Goal: Transaction & Acquisition: Purchase product/service

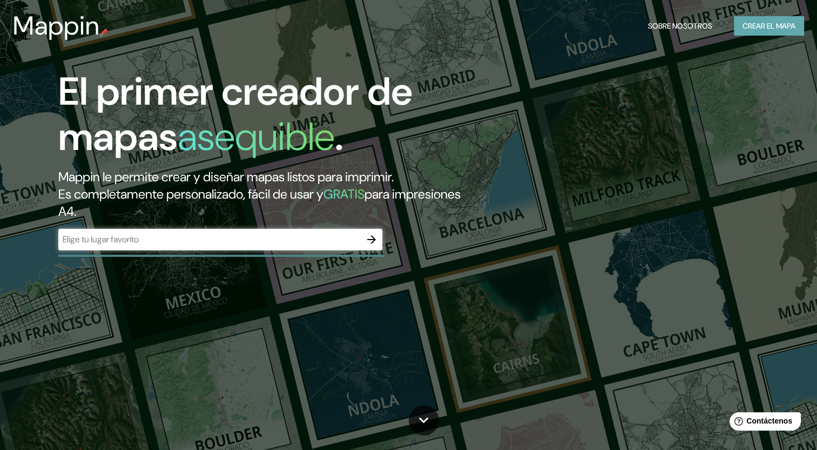
click at [745, 20] on font "Crear el mapa" at bounding box center [769, 26] width 53 height 14
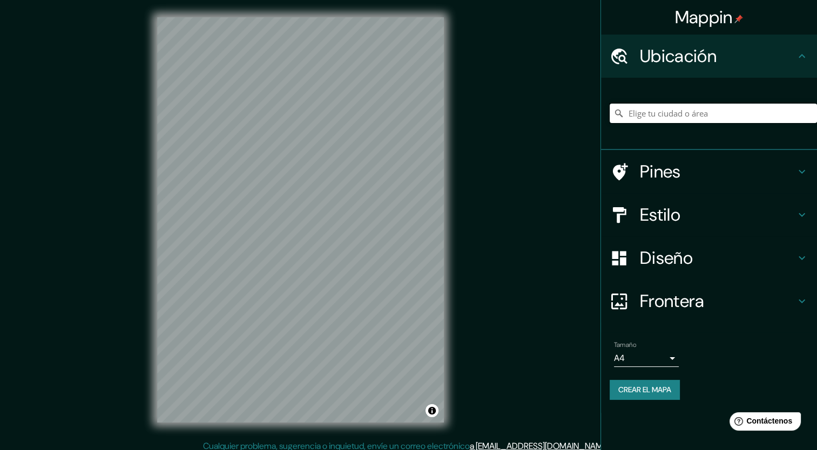
click at [650, 119] on input "Elige tu ciudad o área" at bounding box center [713, 113] width 207 height 19
type input "Oriental, [GEOGRAPHIC_DATA], [GEOGRAPHIC_DATA]"
click at [663, 355] on body "Mappin [GEOGRAPHIC_DATA], [GEOGRAPHIC_DATA], [GEOGRAPHIC_DATA], [GEOGRAPHIC_DAT…" at bounding box center [408, 225] width 817 height 450
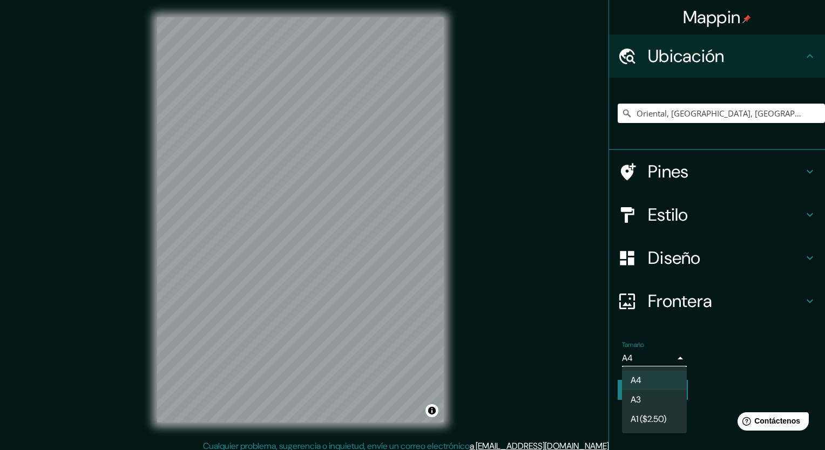
click at [647, 393] on li "A3" at bounding box center [654, 399] width 65 height 19
type input "a4"
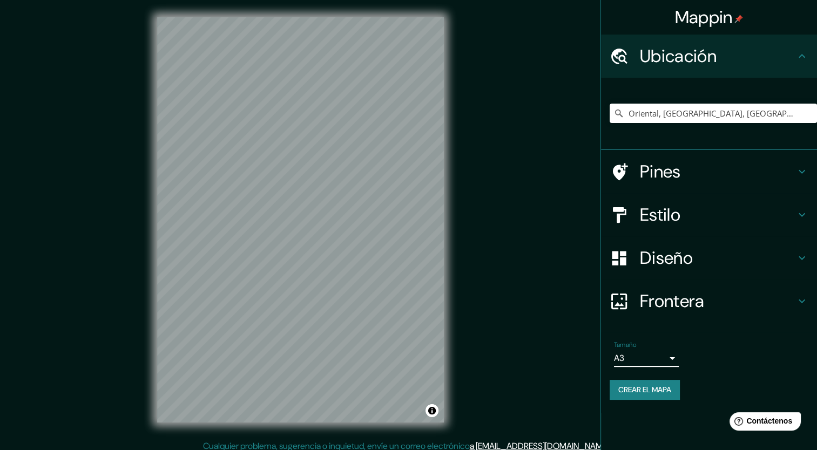
click at [709, 254] on h4 "Diseño" at bounding box center [718, 258] width 156 height 22
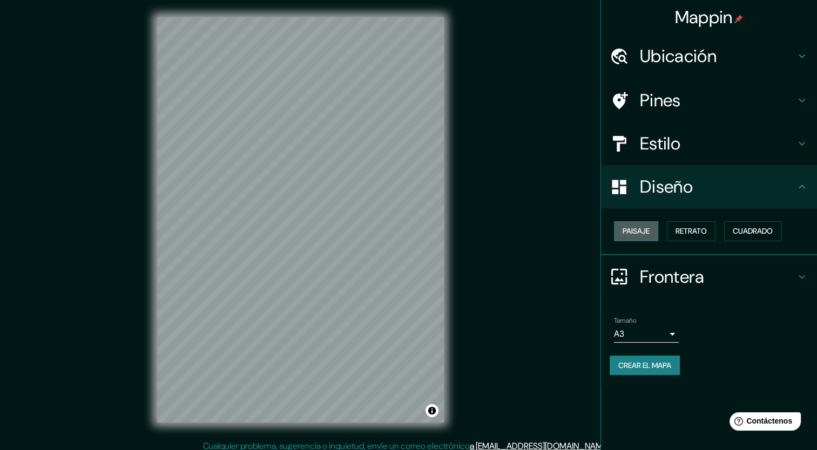
click at [638, 233] on font "Paisaje" at bounding box center [636, 232] width 27 height 14
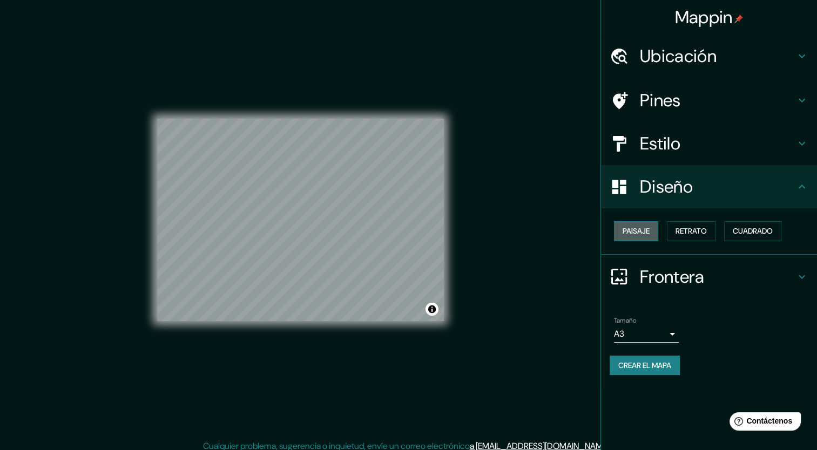
click at [638, 233] on font "Paisaje" at bounding box center [636, 232] width 27 height 14
click at [676, 234] on font "Retrato" at bounding box center [691, 232] width 31 height 14
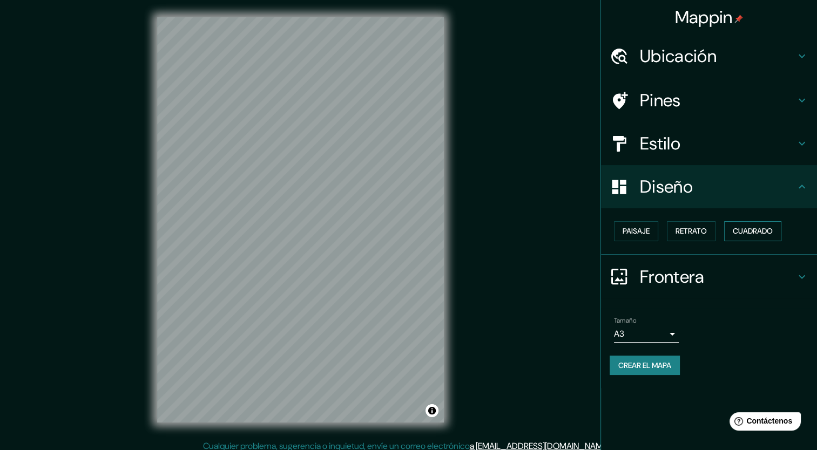
click at [761, 237] on font "Cuadrado" at bounding box center [753, 232] width 40 height 14
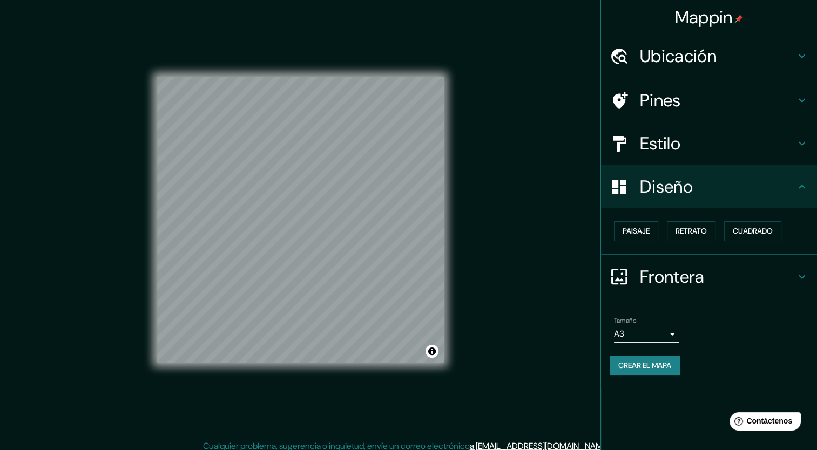
click at [779, 189] on h4 "Diseño" at bounding box center [718, 187] width 156 height 22
click at [805, 184] on icon at bounding box center [802, 186] width 13 height 13
click at [771, 278] on h4 "Frontera" at bounding box center [718, 277] width 156 height 22
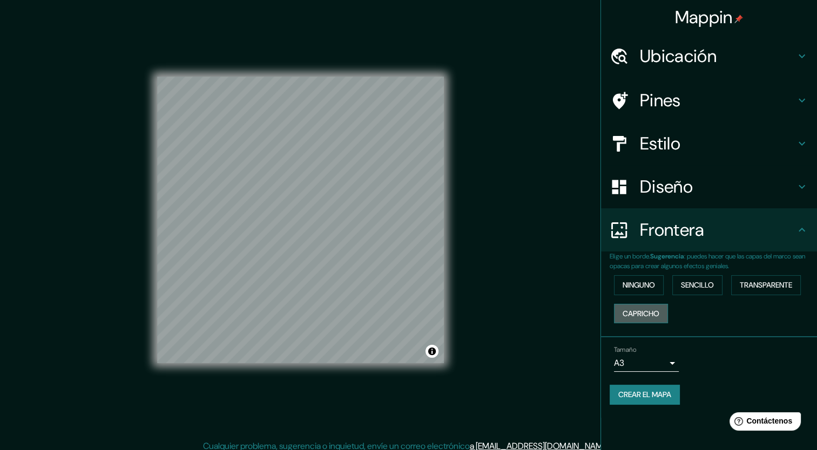
click at [655, 318] on font "Capricho" at bounding box center [641, 314] width 37 height 14
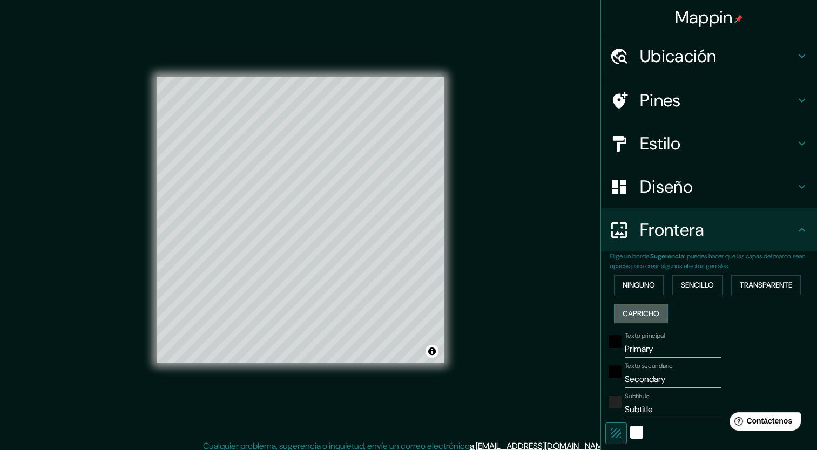
click at [655, 318] on button "Capricho" at bounding box center [641, 314] width 54 height 20
type input "212"
type input "42"
type input "21"
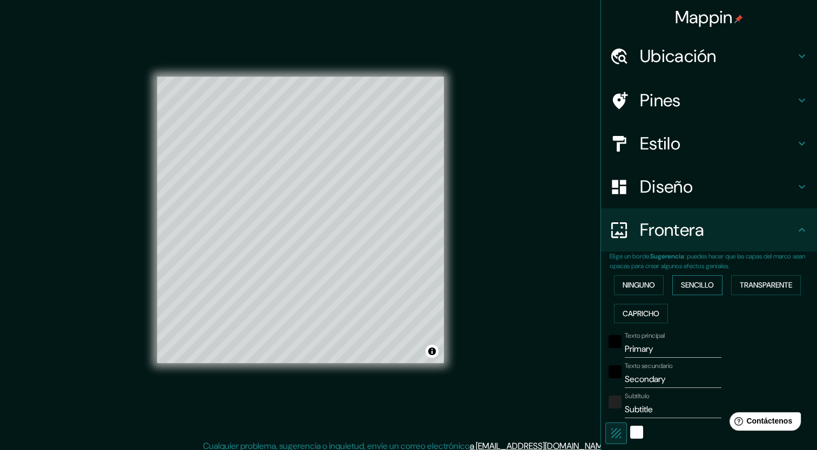
click at [683, 287] on font "Sencillo" at bounding box center [697, 286] width 33 height 14
click at [638, 293] on button "Ninguno" at bounding box center [639, 285] width 50 height 20
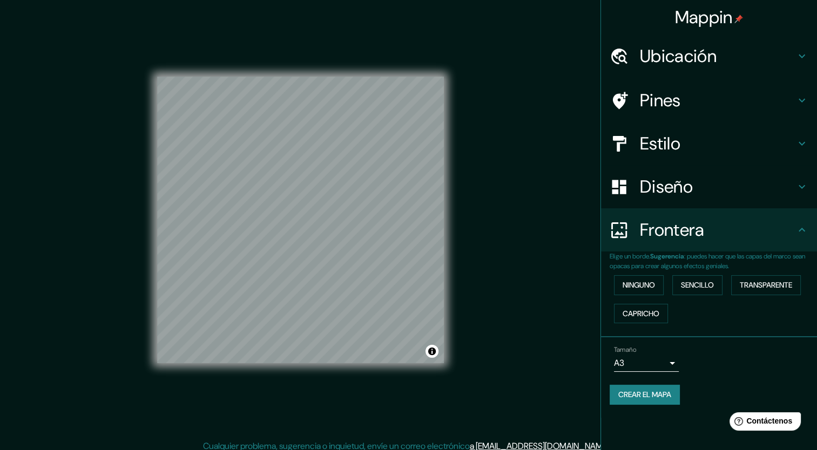
click at [727, 135] on h4 "Estilo" at bounding box center [718, 144] width 156 height 22
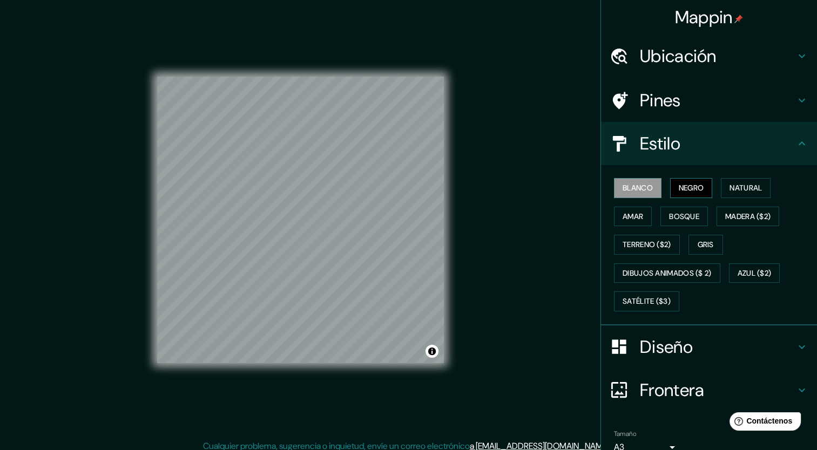
click at [670, 185] on button "Negro" at bounding box center [691, 188] width 43 height 20
click at [702, 85] on div "Pines" at bounding box center [709, 100] width 216 height 43
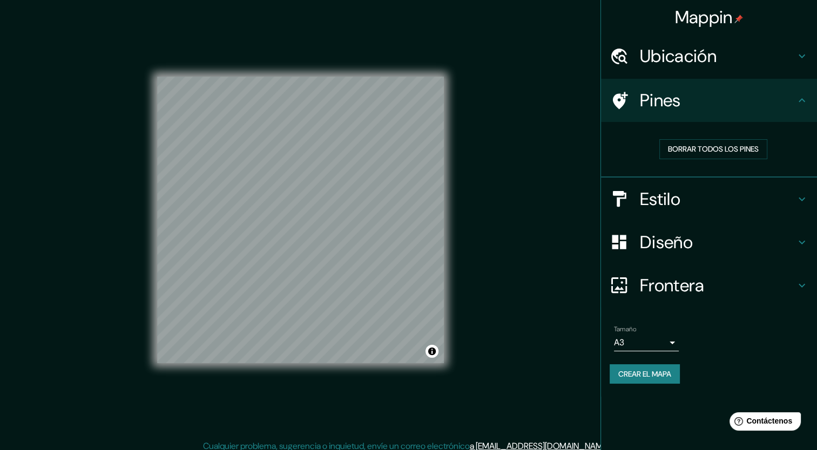
click at [712, 68] on div "Ubicación" at bounding box center [709, 56] width 216 height 43
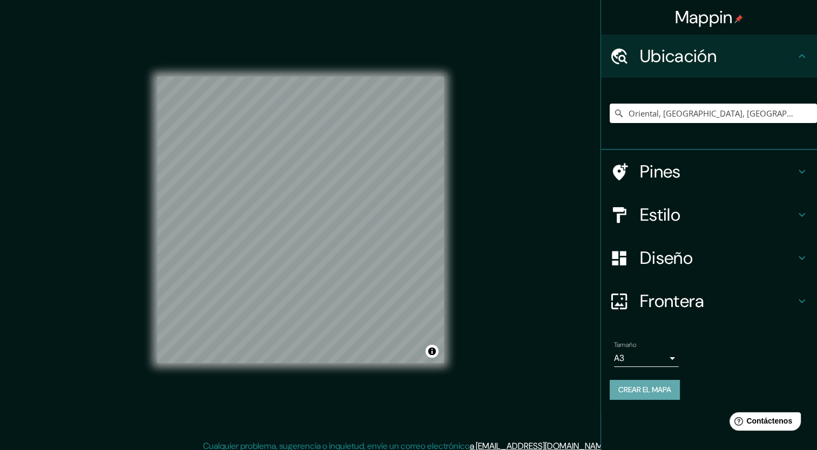
click at [656, 393] on font "Crear el mapa" at bounding box center [644, 390] width 53 height 14
click at [642, 395] on div "Crear el mapa" at bounding box center [709, 390] width 199 height 20
click at [651, 389] on font "Crear el mapa" at bounding box center [644, 390] width 53 height 14
click at [643, 391] on font "Crear el mapa" at bounding box center [644, 390] width 53 height 14
click at [433, 350] on div at bounding box center [432, 353] width 9 height 9
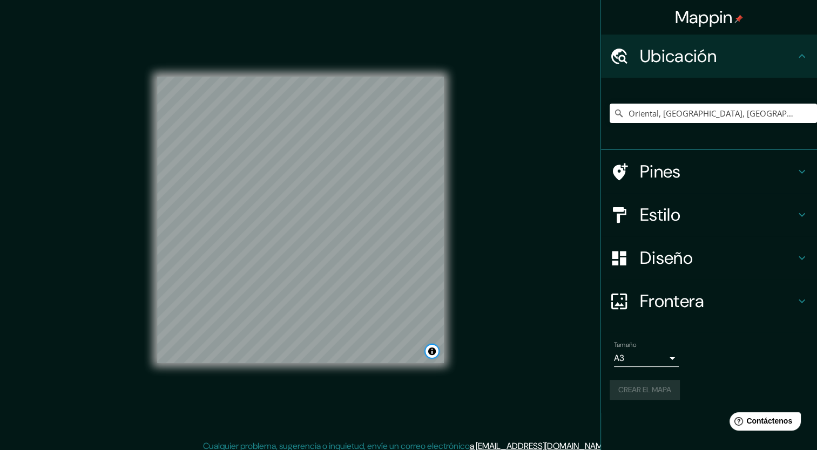
click at [433, 350] on button "Alternar atribución" at bounding box center [432, 351] width 13 height 13
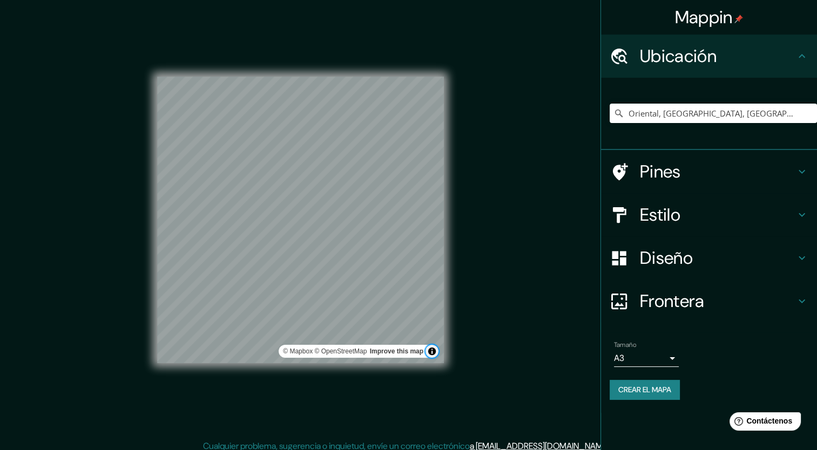
scroll to position [6, 0]
